Goal: Navigation & Orientation: Find specific page/section

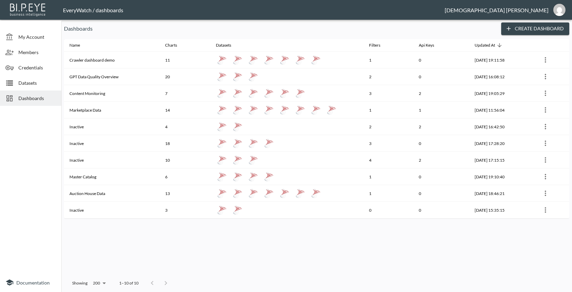
click at [309, 27] on p "Dashboards" at bounding box center [280, 29] width 432 height 8
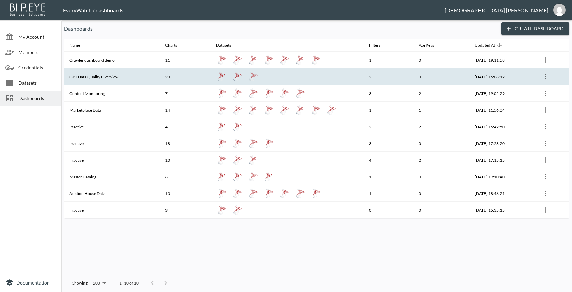
click at [168, 83] on th "20" at bounding box center [185, 76] width 51 height 17
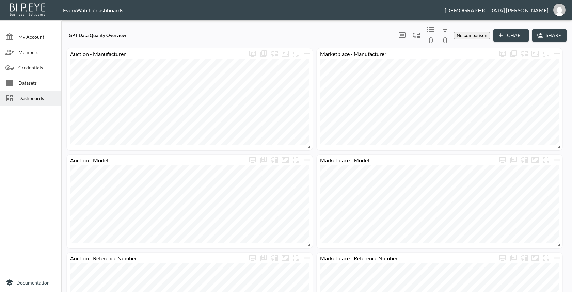
click at [34, 105] on div "Dashboards" at bounding box center [30, 98] width 61 height 15
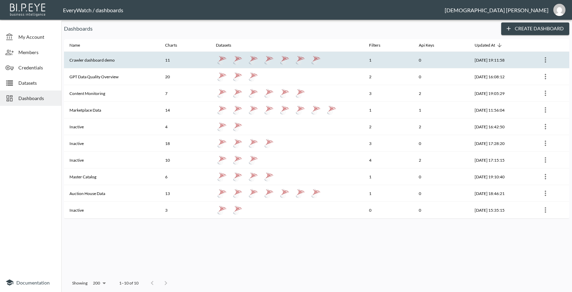
click at [99, 67] on th "Crawler dashboard demo" at bounding box center [112, 60] width 96 height 17
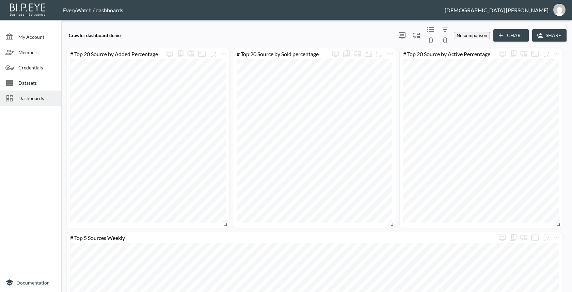
click at [37, 92] on div "Dashboards" at bounding box center [30, 98] width 61 height 15
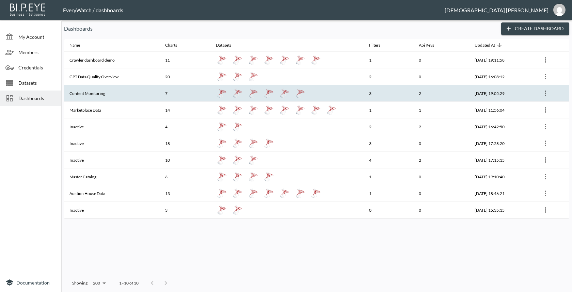
click at [129, 96] on th "Content Monitoring" at bounding box center [112, 93] width 96 height 17
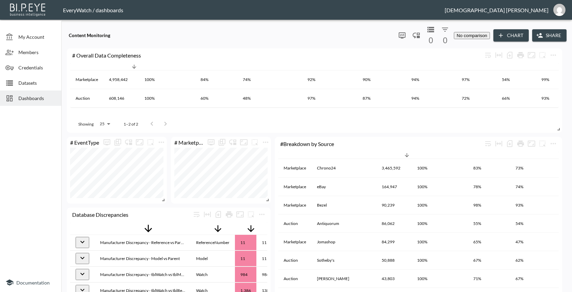
click at [27, 97] on span "Dashboards" at bounding box center [36, 98] width 37 height 7
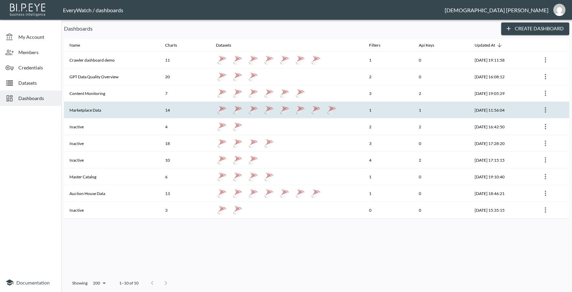
click at [135, 106] on th "Marketplace Data" at bounding box center [112, 110] width 96 height 17
